Goal: Task Accomplishment & Management: Manage account settings

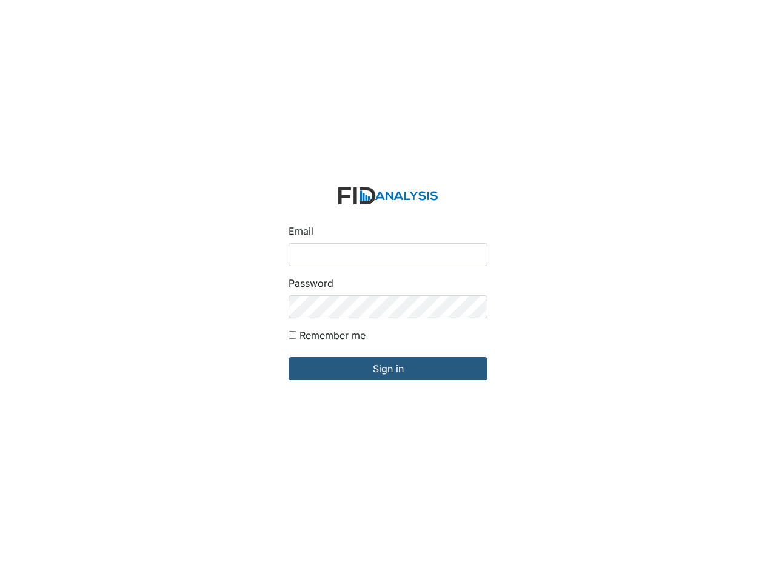
click at [388, 291] on div "Password" at bounding box center [387, 297] width 199 height 42
click at [388, 368] on input "Sign in" at bounding box center [387, 368] width 199 height 23
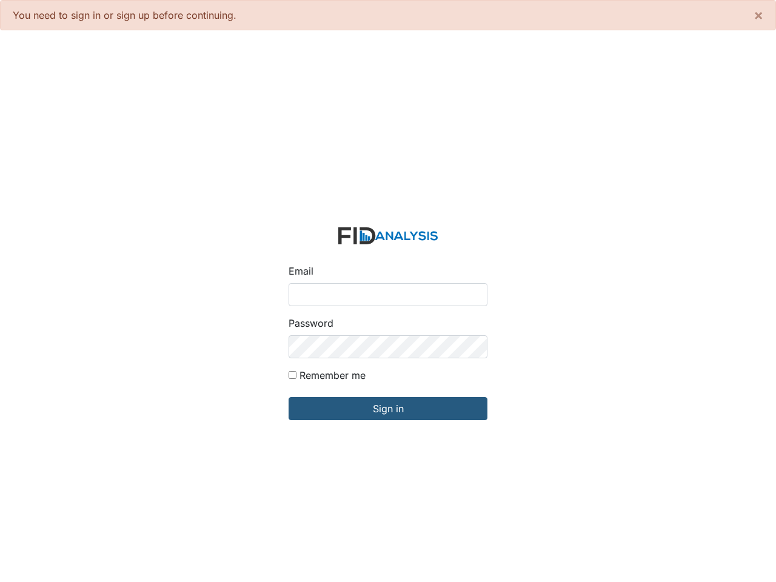
click at [388, 291] on input "Email" at bounding box center [387, 294] width 199 height 23
click at [388, 408] on input "Sign in" at bounding box center [387, 408] width 199 height 23
